Goal: Obtain resource: Download file/media

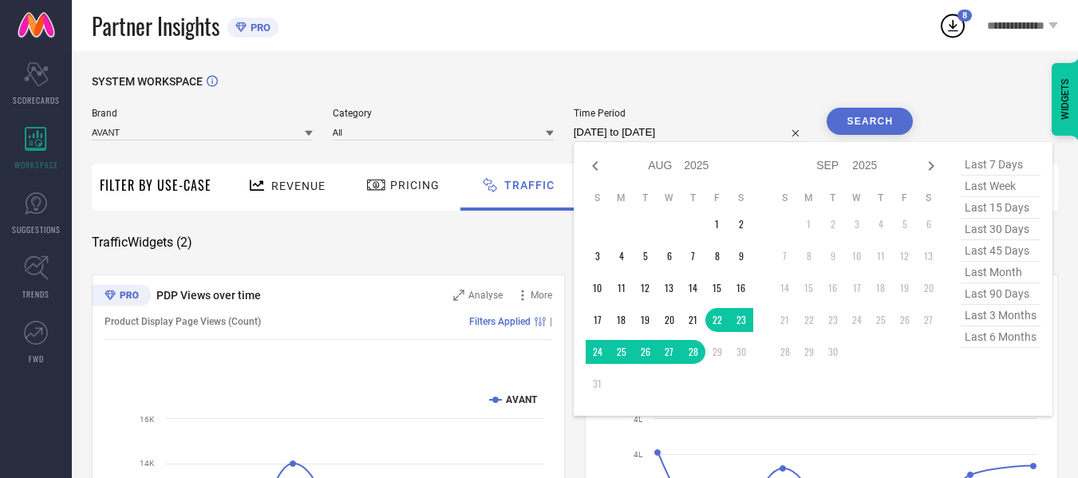
select select "7"
select select "2025"
select select "8"
select select "2025"
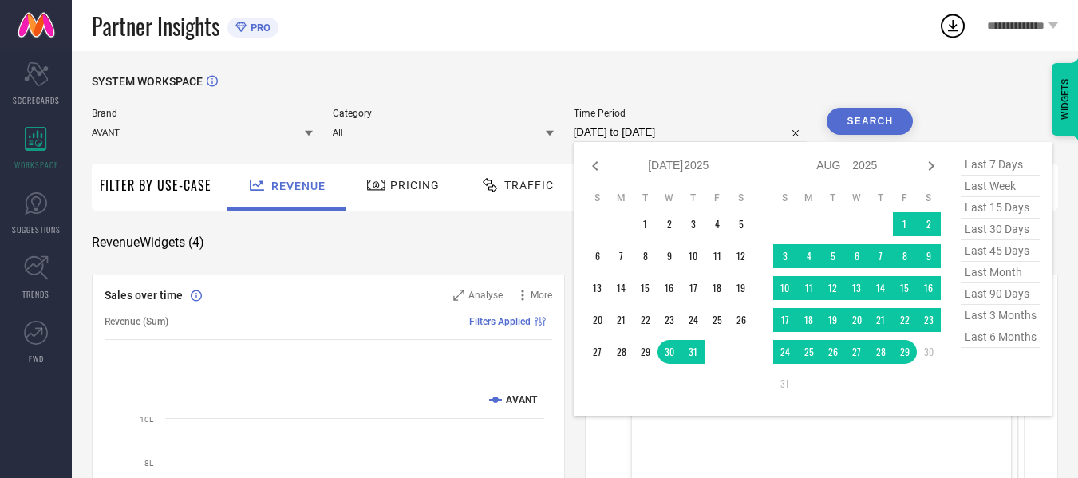
select select "6"
select select "2025"
select select "7"
select select "2025"
click at [738, 131] on input "30-07-2025 to 29-08-2025" at bounding box center [691, 132] width 234 height 19
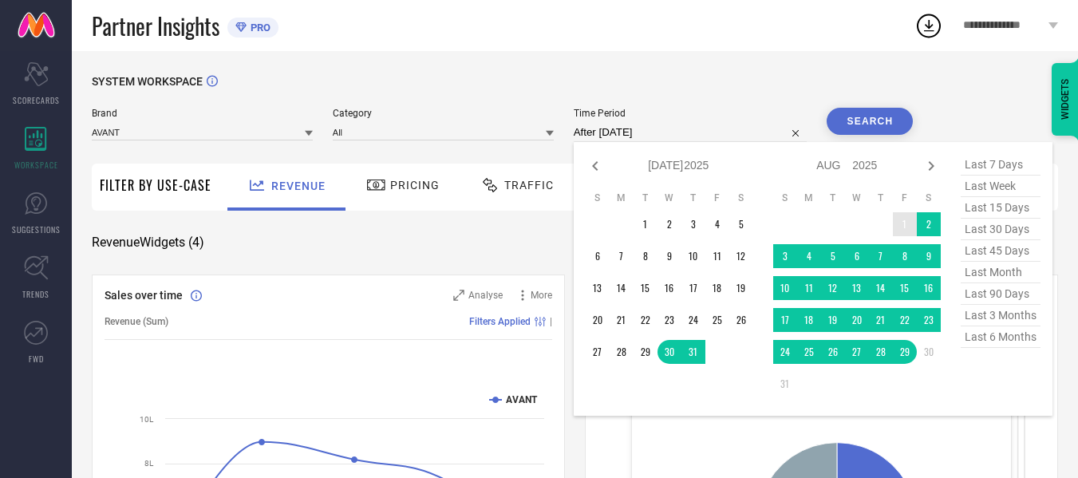
click at [900, 223] on td "1" at bounding box center [905, 224] width 24 height 24
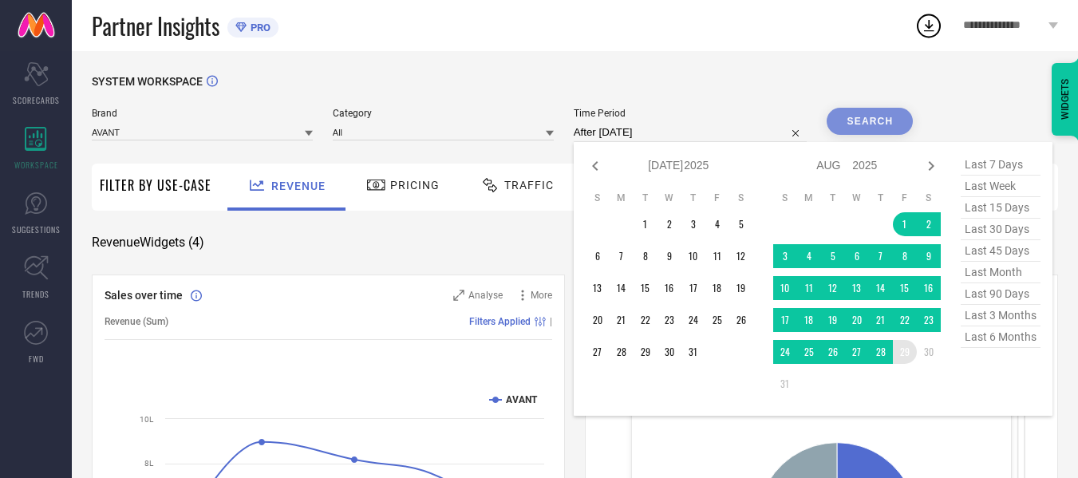
type input "01-08-2025 to 29-08-2025"
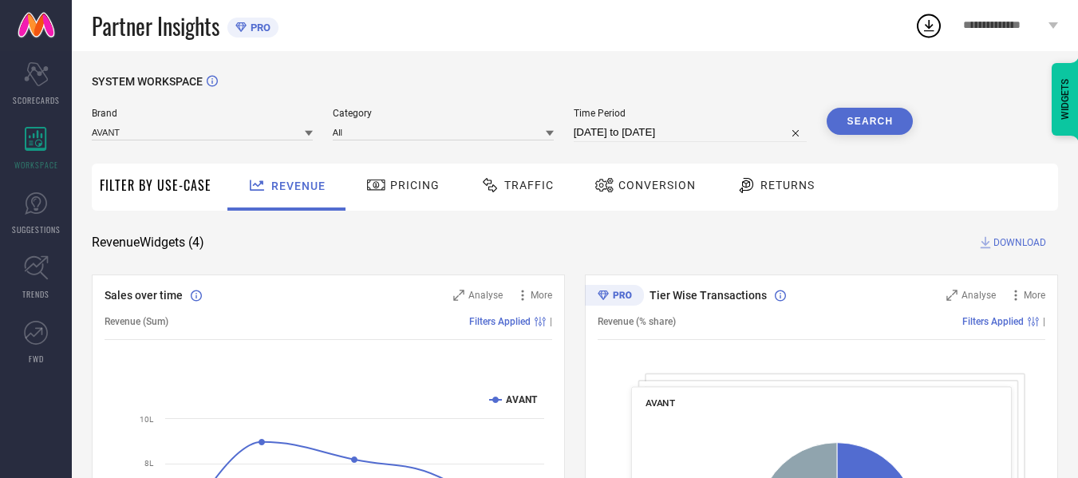
click at [871, 113] on button "Search" at bounding box center [870, 121] width 86 height 27
click at [300, 125] on input at bounding box center [202, 132] width 221 height 17
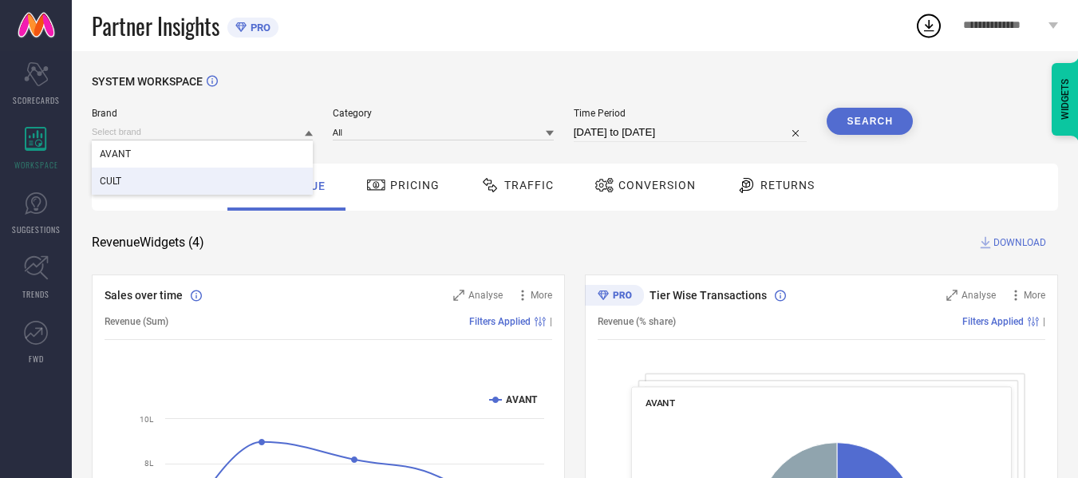
click at [281, 192] on div "CULT" at bounding box center [202, 181] width 221 height 27
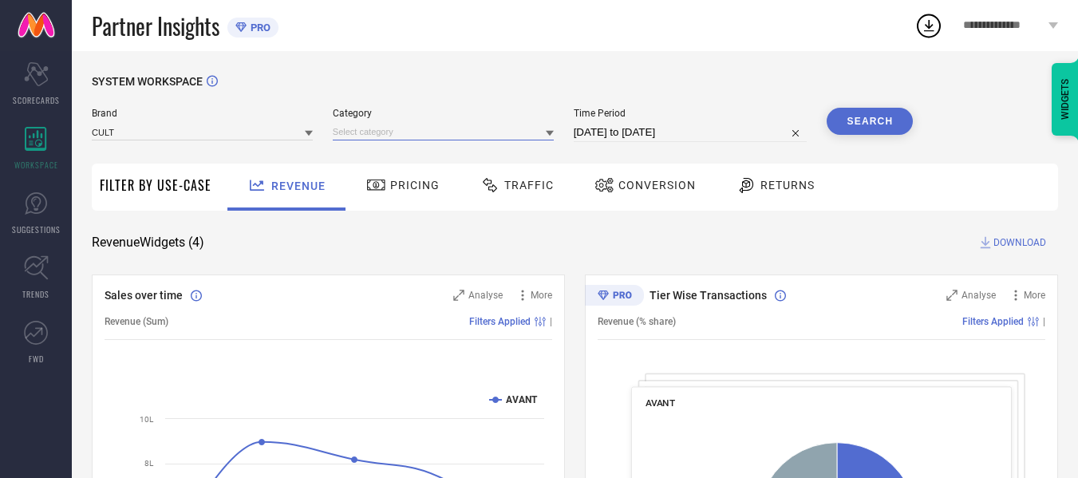
click at [425, 128] on input at bounding box center [443, 132] width 221 height 17
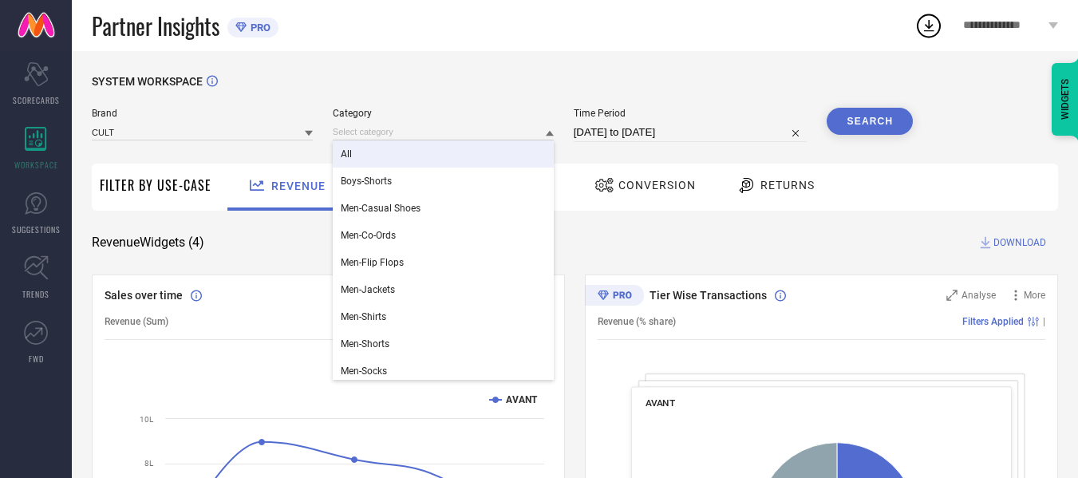
click at [431, 144] on div "All" at bounding box center [443, 153] width 221 height 27
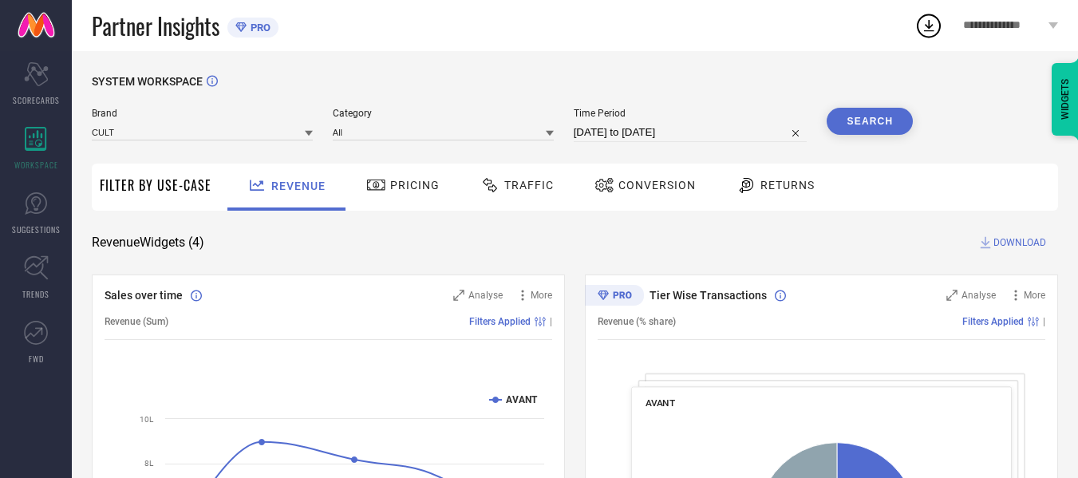
click at [512, 176] on div "Traffic" at bounding box center [516, 185] width 81 height 27
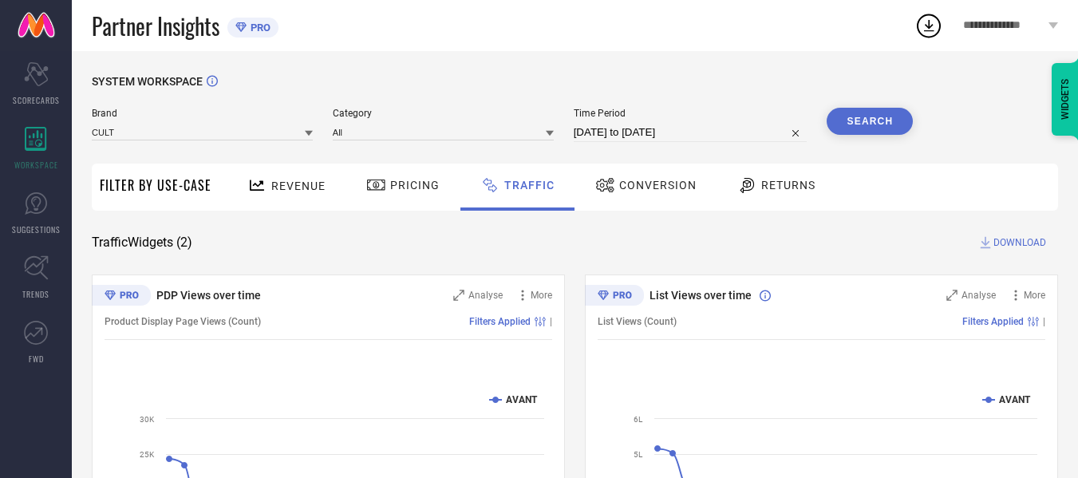
click at [1004, 243] on span "DOWNLOAD" at bounding box center [1020, 243] width 53 height 16
click at [694, 89] on div "SYSTEM WORKSPACE" at bounding box center [575, 91] width 967 height 33
click at [858, 120] on button "Search" at bounding box center [870, 121] width 86 height 27
click at [884, 121] on button "Search" at bounding box center [870, 121] width 86 height 27
click at [1023, 246] on span "DOWNLOAD" at bounding box center [1020, 243] width 53 height 16
